Goal: Transaction & Acquisition: Purchase product/service

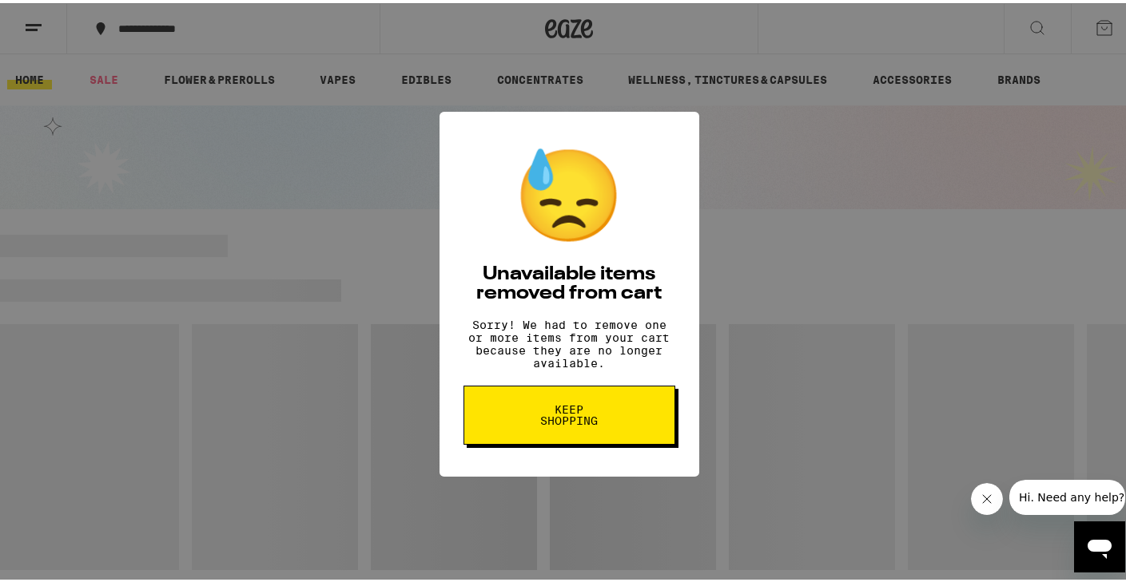
click at [587, 421] on span "Keep Shopping" at bounding box center [569, 412] width 82 height 22
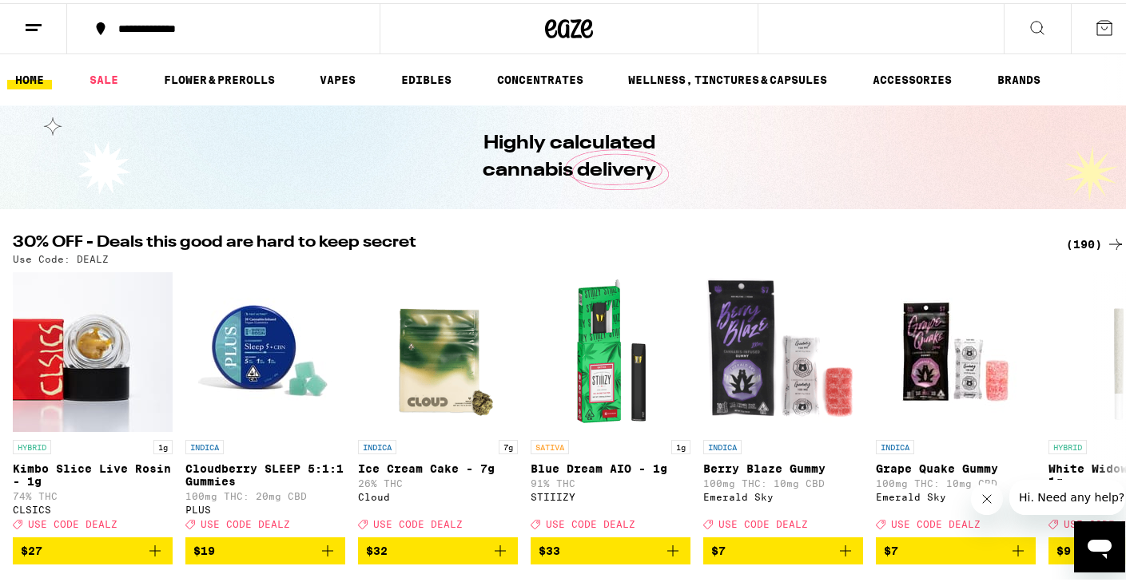
click at [1073, 244] on div "(190)" at bounding box center [1095, 241] width 59 height 19
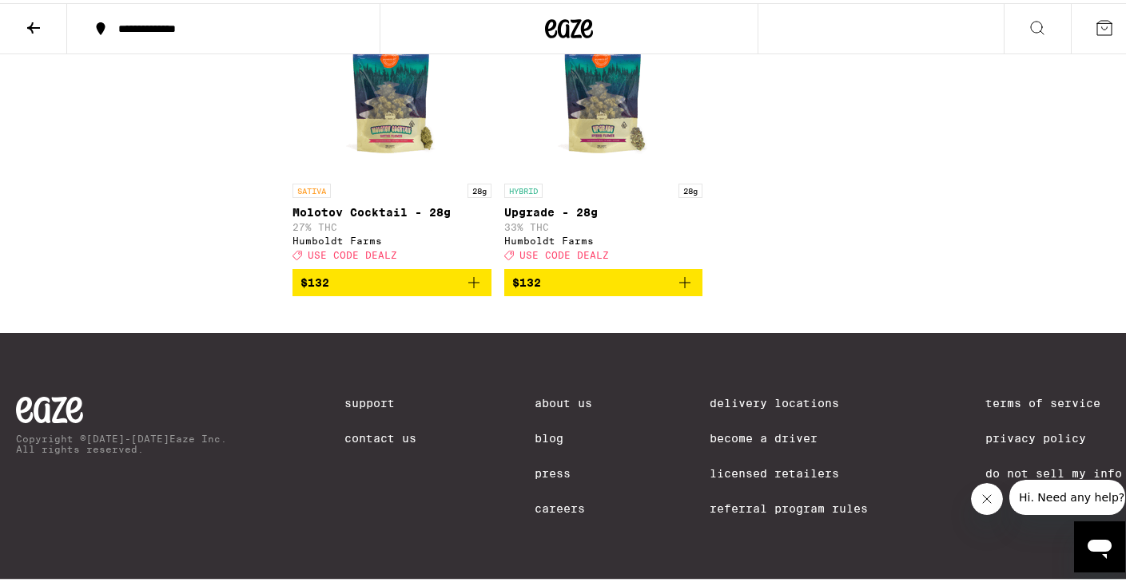
scroll to position [14871, 0]
